Goal: Transaction & Acquisition: Purchase product/service

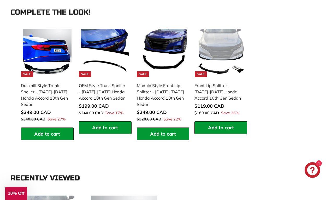
scroll to position [575, 0]
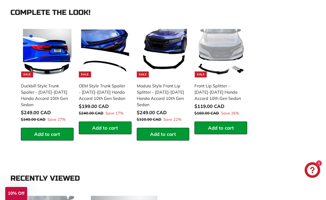
click at [280, 113] on div "**********" at bounding box center [162, 85] width 289 height 116
click at [267, 114] on div "**********" at bounding box center [162, 85] width 289 height 116
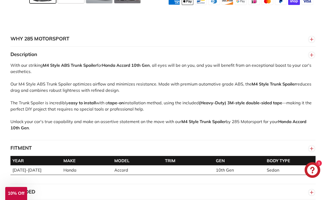
scroll to position [390, 0]
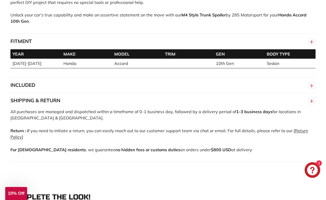
click at [237, 85] on button "INCLUDED" at bounding box center [162, 85] width 305 height 16
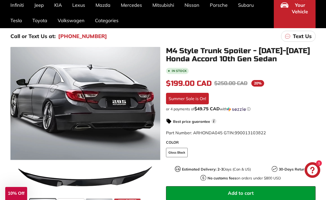
scroll to position [132, 0]
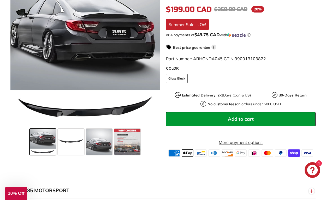
click at [252, 120] on span "Add to cart" at bounding box center [241, 119] width 26 height 6
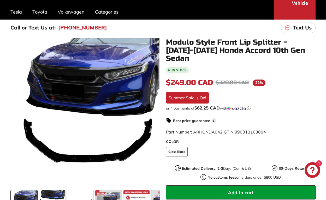
scroll to position [95, 0]
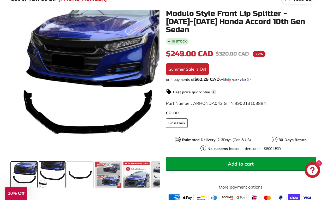
click at [60, 175] on span at bounding box center [52, 175] width 26 height 26
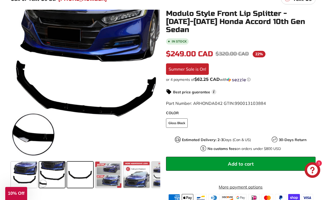
click at [83, 176] on span at bounding box center [80, 175] width 26 height 26
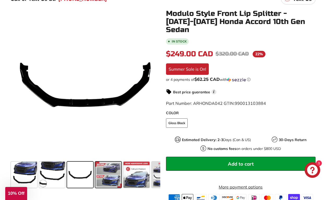
click at [113, 172] on span at bounding box center [108, 175] width 26 height 26
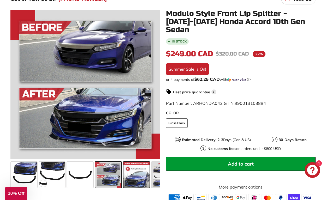
click at [132, 177] on span at bounding box center [136, 175] width 26 height 26
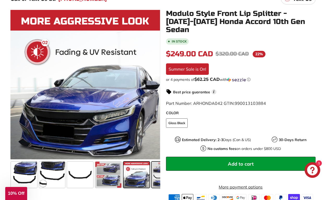
click at [152, 175] on span at bounding box center [165, 175] width 26 height 26
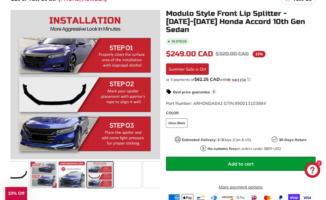
scroll to position [0, 75]
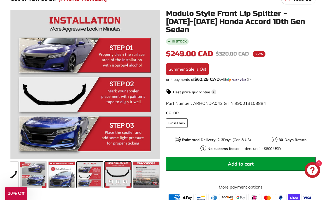
click at [116, 178] on span at bounding box center [118, 175] width 26 height 26
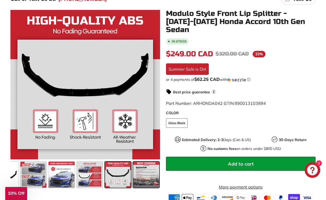
click at [145, 179] on span at bounding box center [146, 175] width 26 height 26
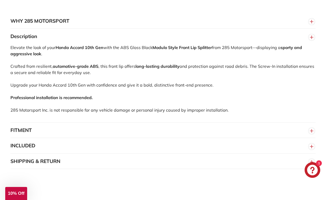
scroll to position [368, 0]
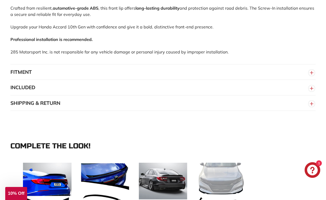
click at [185, 68] on button "FITMENT" at bounding box center [162, 72] width 305 height 16
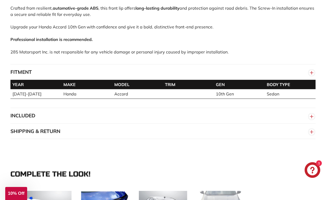
click at [188, 116] on button "INCLUDED" at bounding box center [162, 116] width 305 height 16
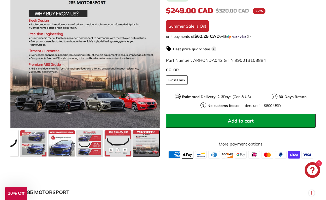
scroll to position [120, 0]
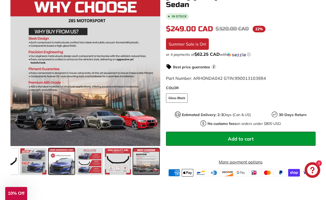
click at [59, 158] on span at bounding box center [62, 161] width 26 height 26
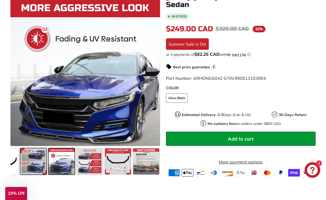
click at [30, 159] on span at bounding box center [33, 161] width 26 height 26
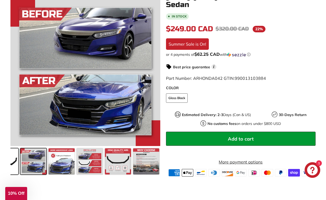
click at [15, 159] on span at bounding box center [5, 161] width 26 height 26
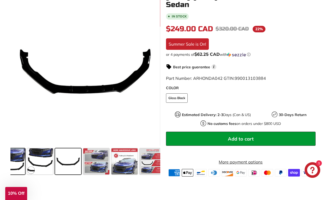
scroll to position [0, 0]
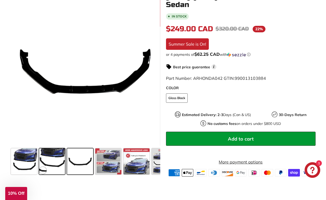
click at [44, 158] on span at bounding box center [52, 161] width 26 height 26
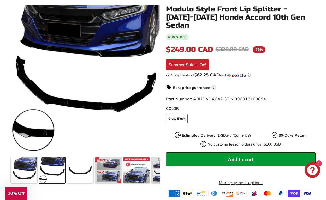
scroll to position [89, 0]
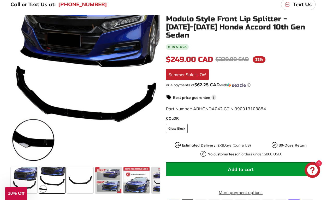
click at [249, 166] on span "Add to cart" at bounding box center [241, 169] width 26 height 6
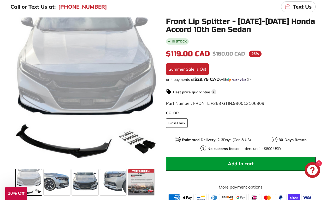
scroll to position [87, 0]
click at [55, 184] on span at bounding box center [57, 182] width 26 height 26
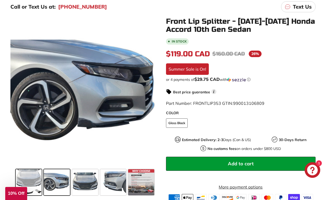
click at [42, 181] on div at bounding box center [29, 182] width 28 height 28
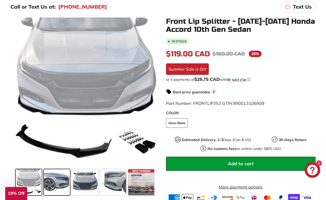
click at [63, 184] on span at bounding box center [57, 182] width 26 height 26
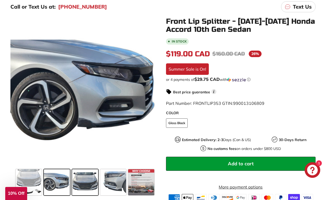
click at [86, 184] on span at bounding box center [85, 182] width 26 height 26
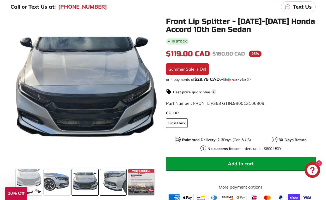
click at [120, 185] on span at bounding box center [113, 182] width 26 height 26
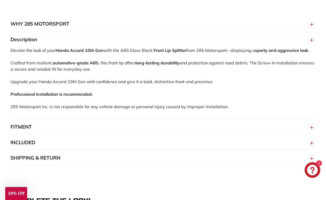
scroll to position [337, 0]
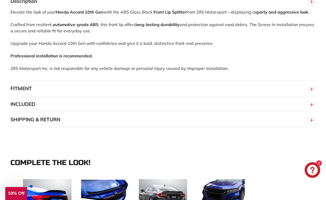
click at [79, 95] on button "FITMENT" at bounding box center [162, 89] width 305 height 16
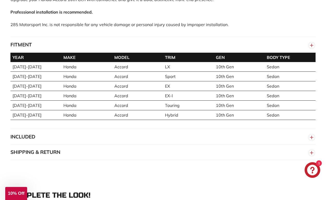
scroll to position [412, 0]
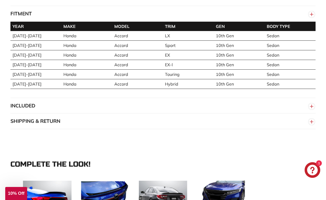
click at [86, 113] on button "INCLUDED" at bounding box center [162, 106] width 305 height 16
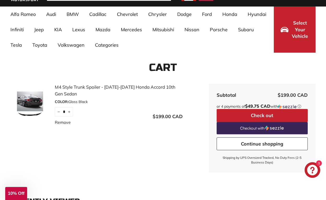
scroll to position [59, 0]
